Goal: Check status: Check status

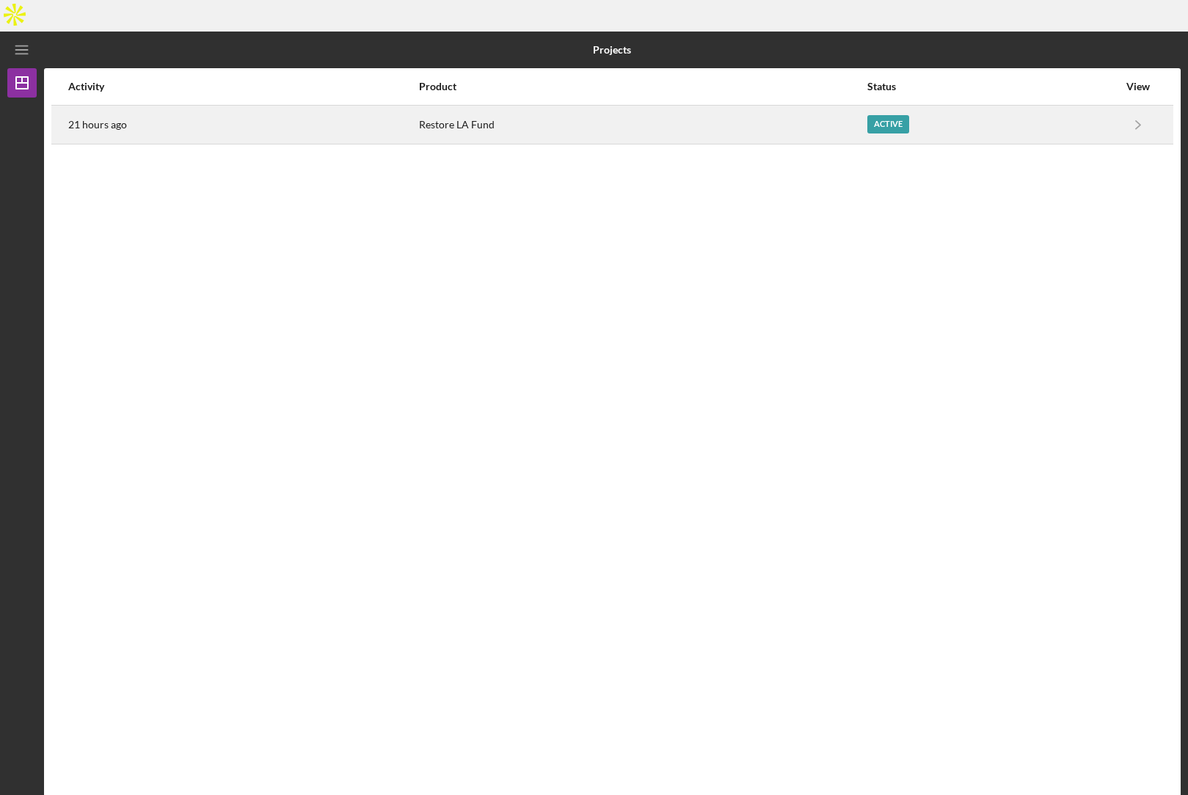
click at [213, 109] on div "21 hours ago" at bounding box center [242, 124] width 349 height 37
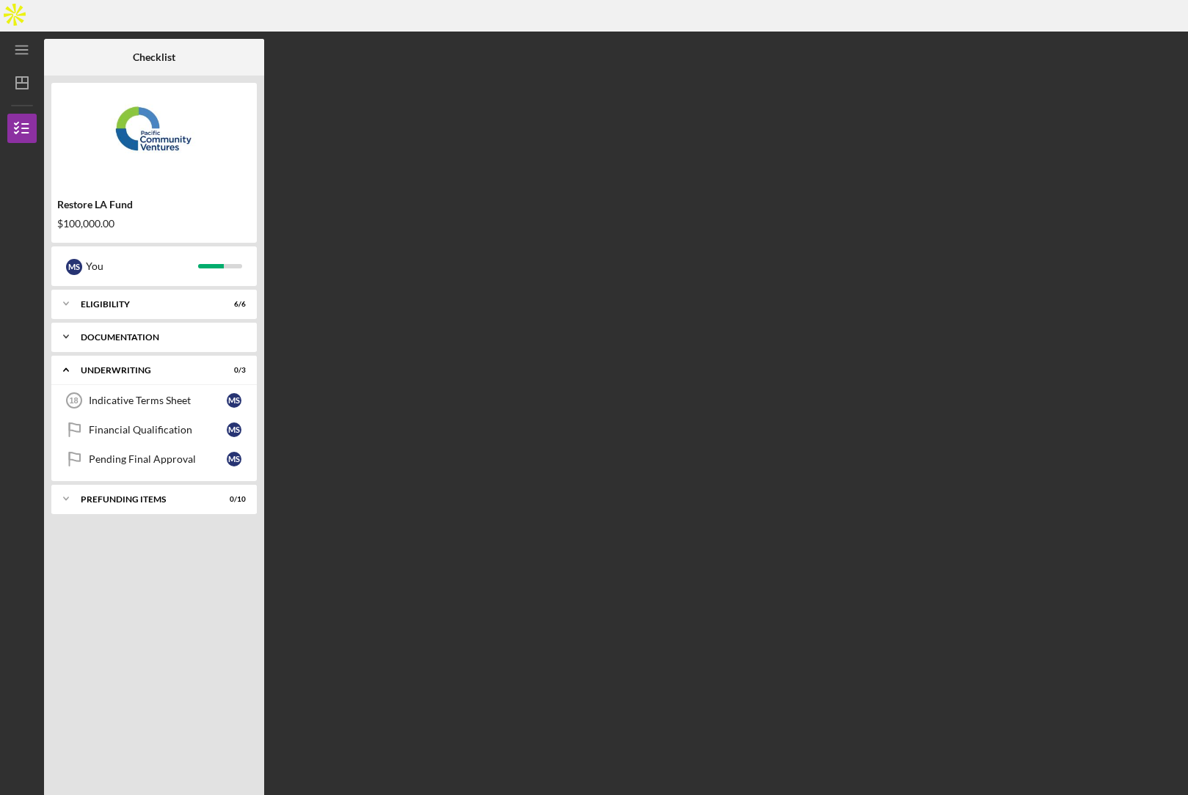
click at [144, 333] on div "Documentation" at bounding box center [160, 337] width 158 height 9
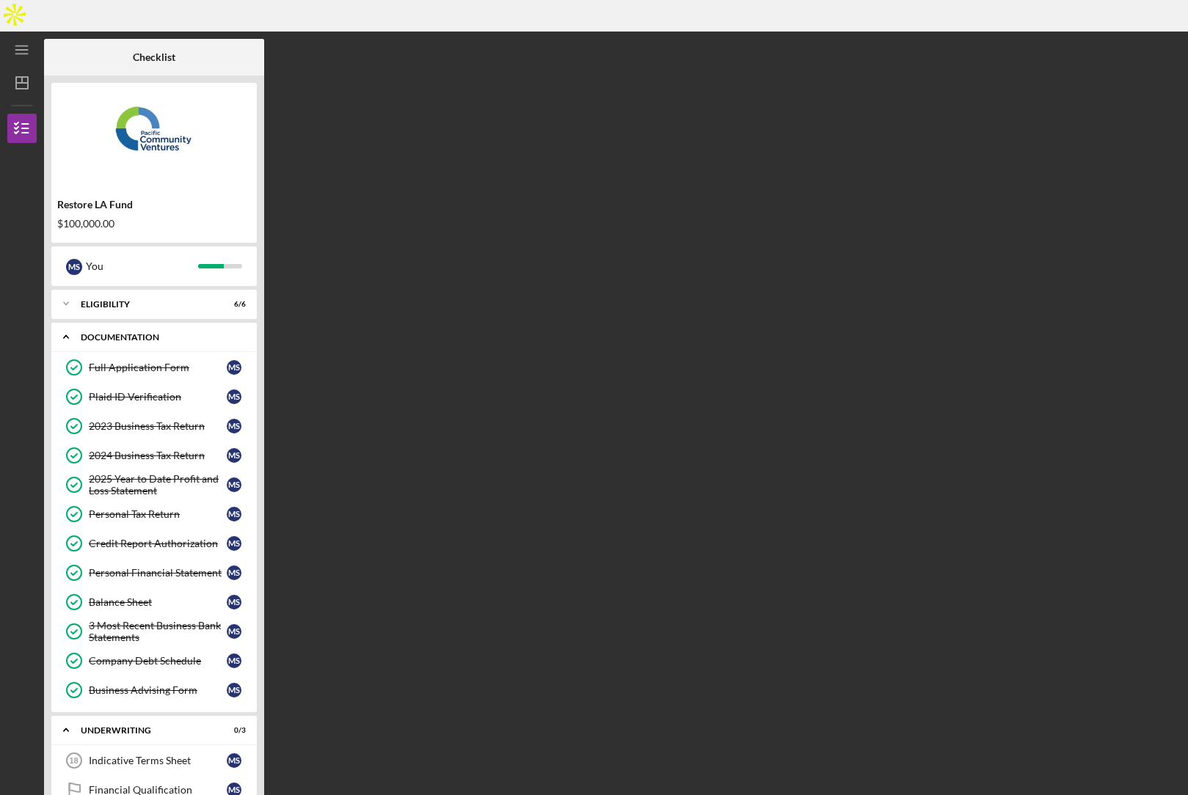
click at [138, 333] on div "Documentation" at bounding box center [160, 337] width 158 height 9
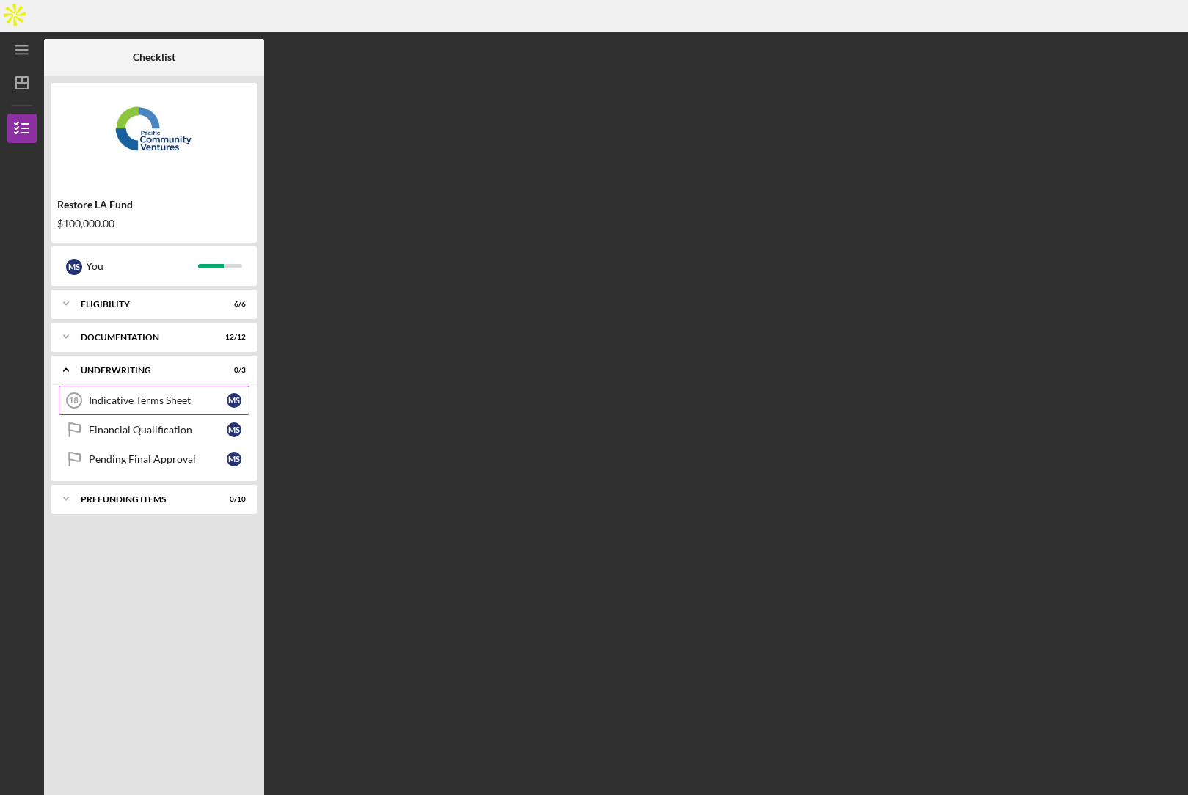
click at [137, 395] on div "Indicative Terms Sheet" at bounding box center [158, 401] width 138 height 12
